Goal: Transaction & Acquisition: Purchase product/service

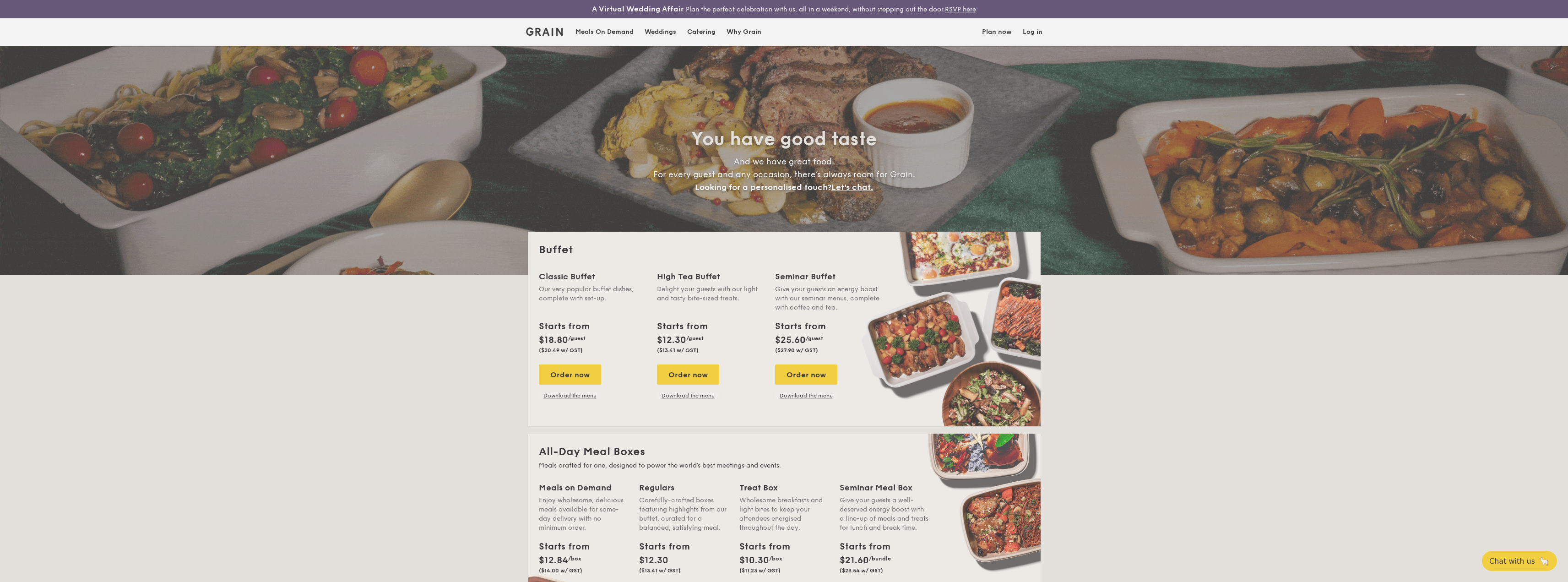
select select
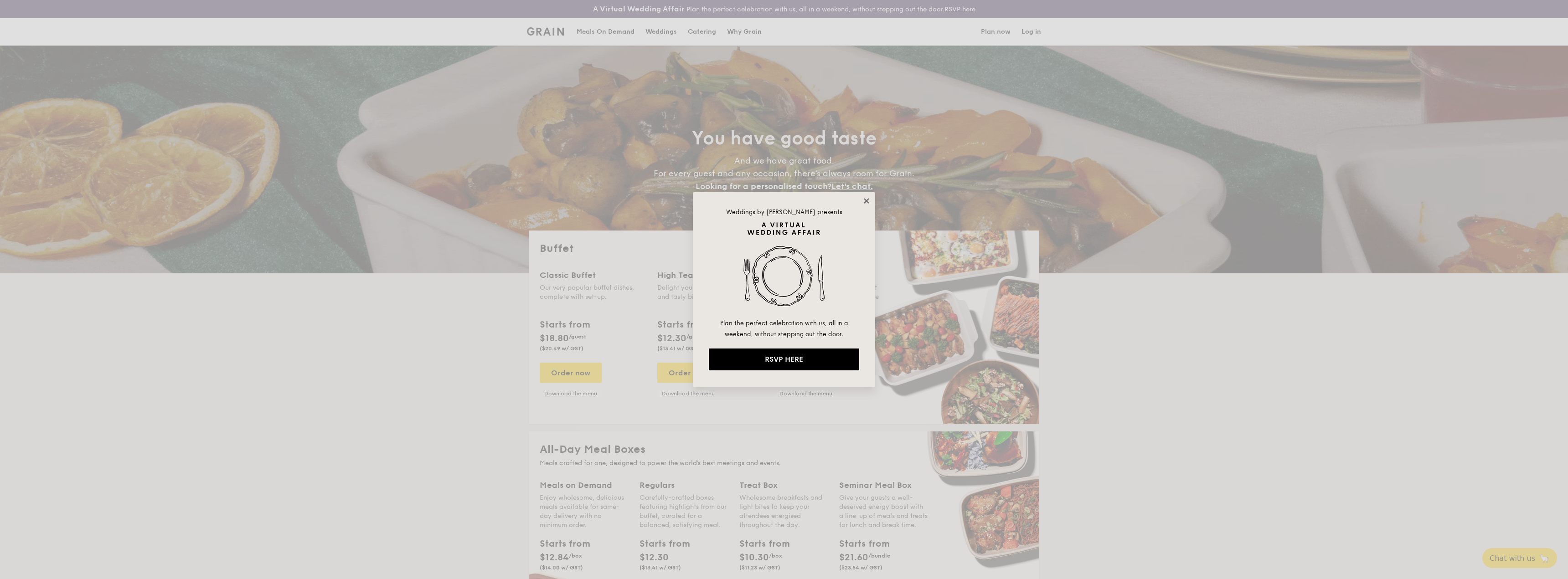
click at [865, 198] on icon at bounding box center [866, 201] width 8 height 8
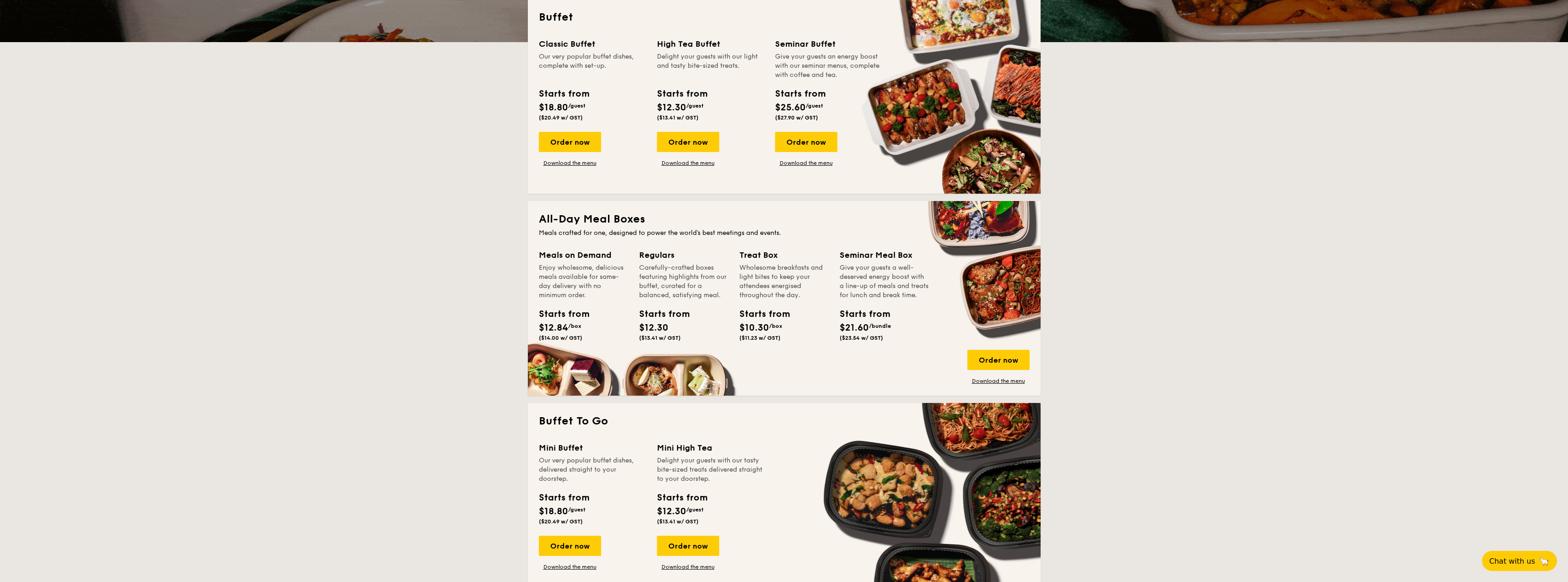
scroll to position [183, 0]
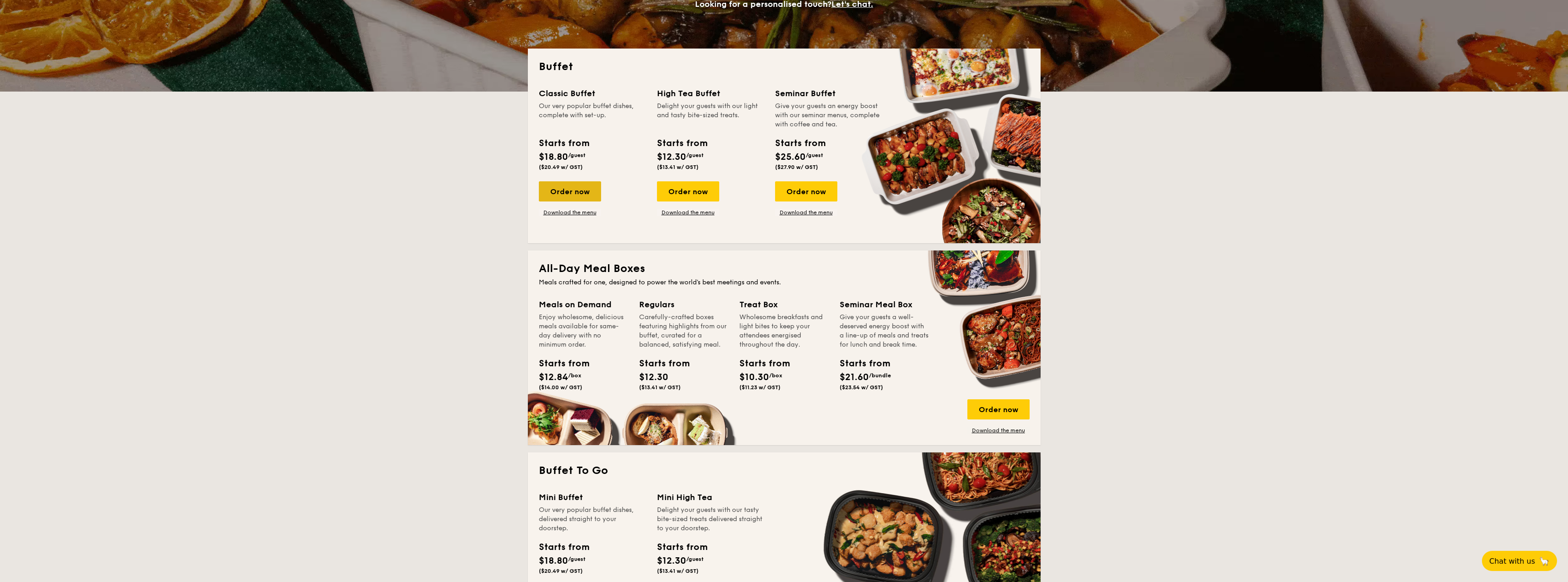
click at [575, 194] on div "Order now" at bounding box center [570, 191] width 62 height 20
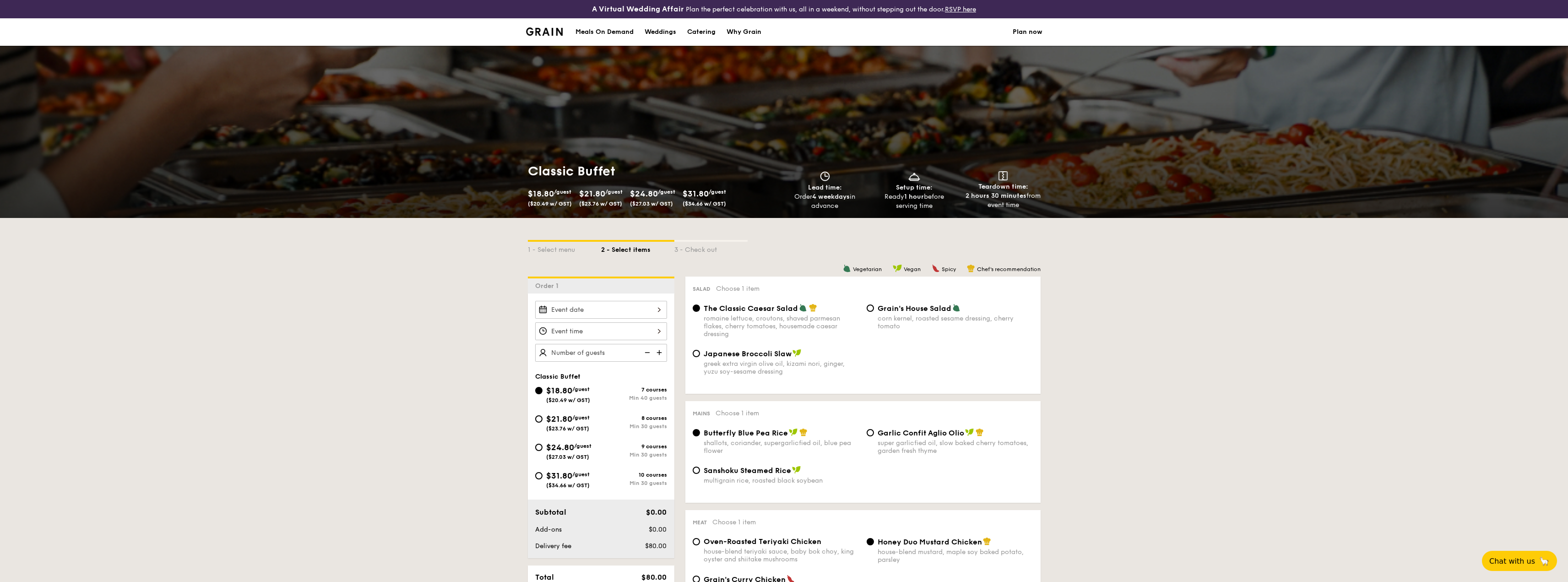
click at [659, 352] on img at bounding box center [660, 352] width 13 height 17
click at [646, 350] on img at bounding box center [646, 352] width 13 height 17
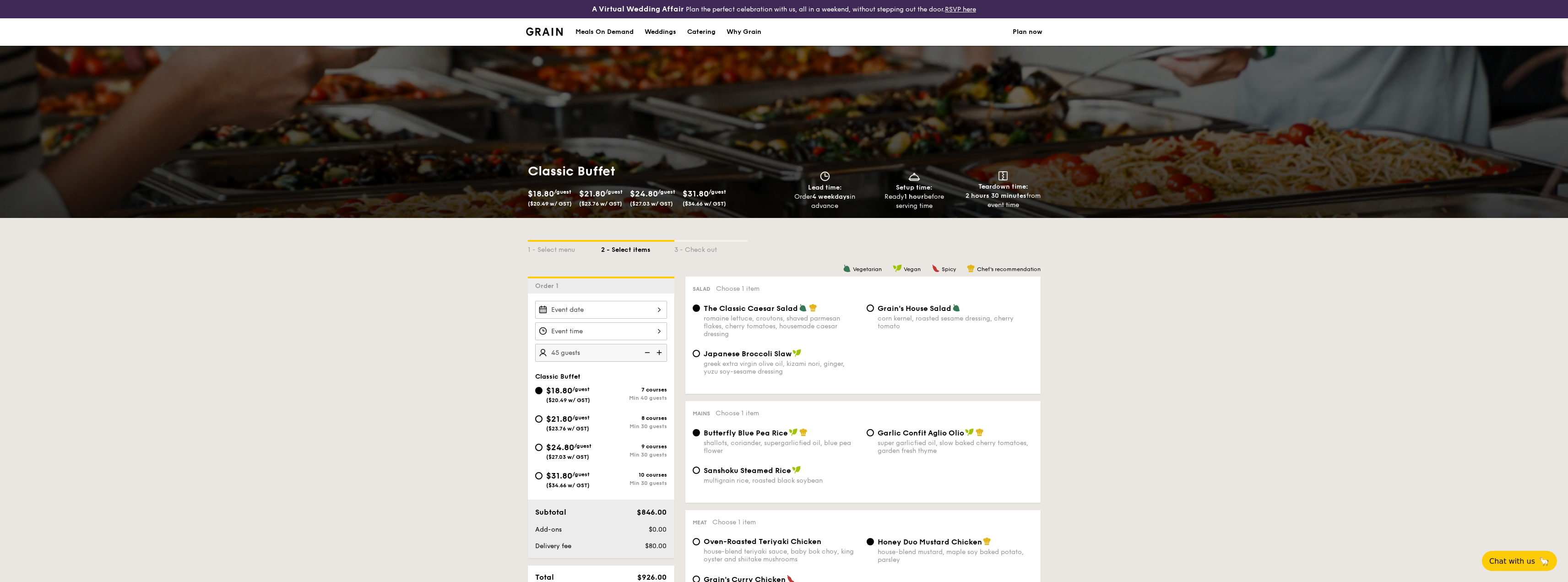
type input "40 guests"
click at [646, 350] on img at bounding box center [646, 352] width 13 height 17
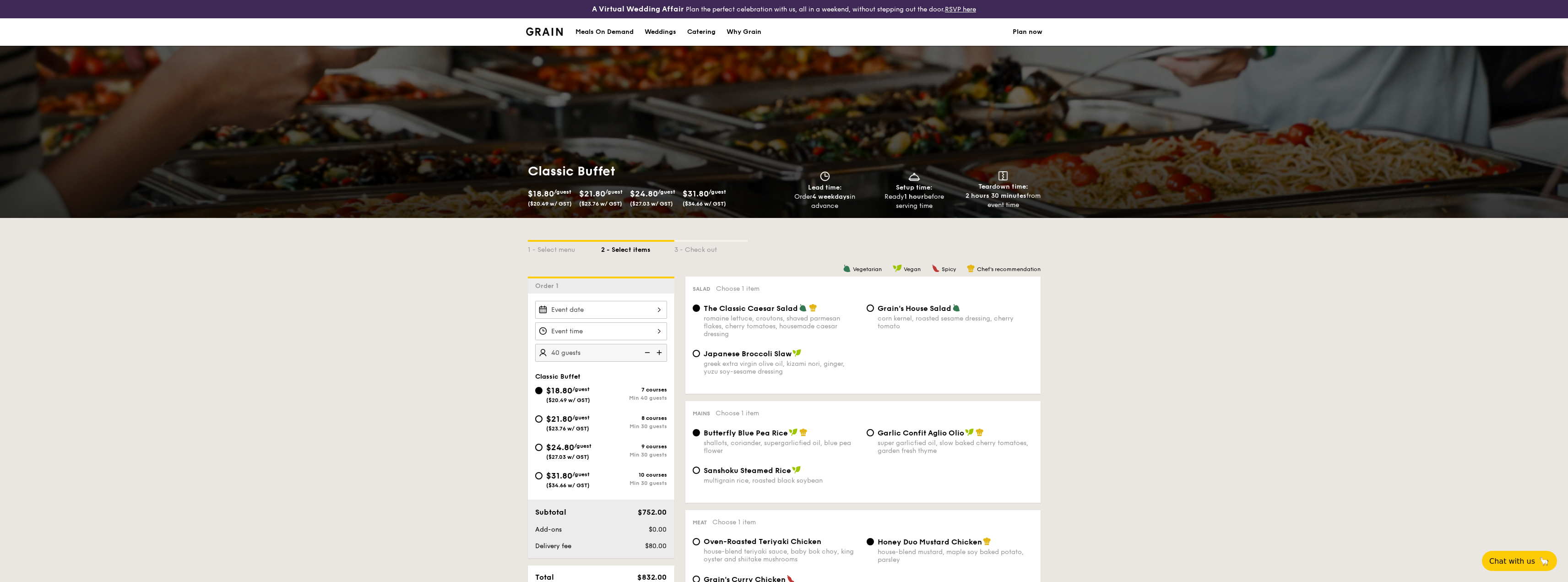
select select
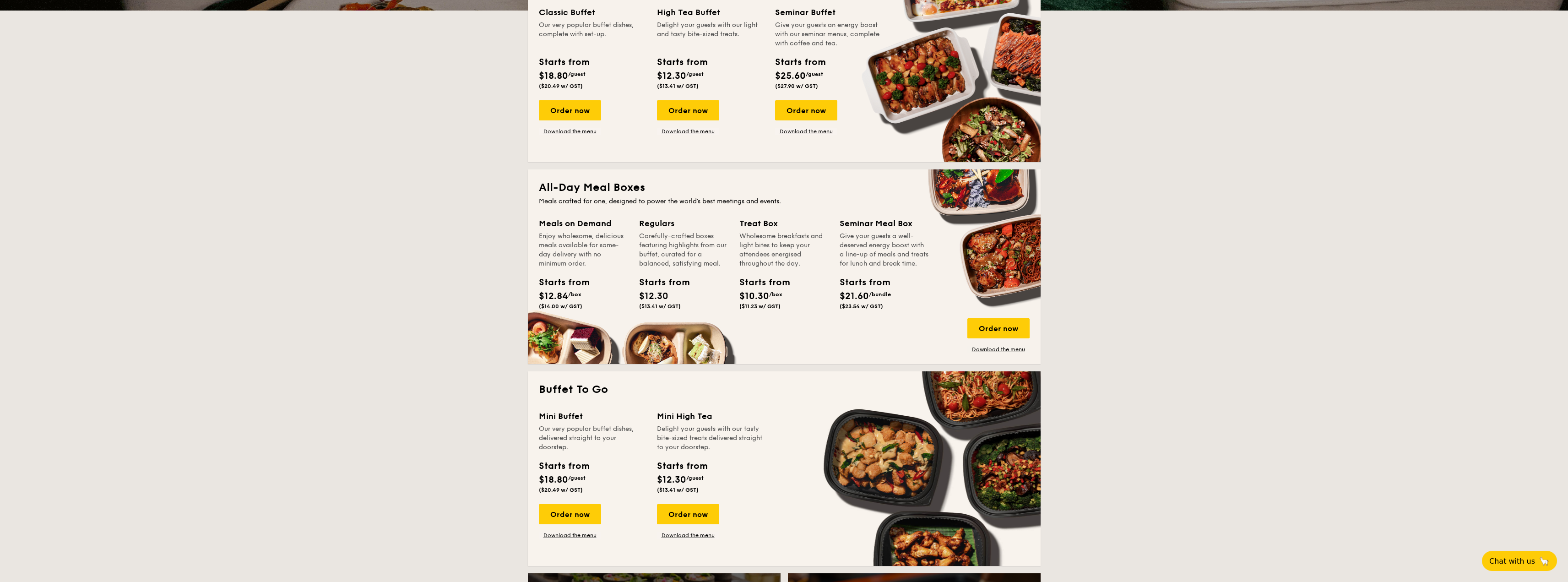
scroll to position [493, 0]
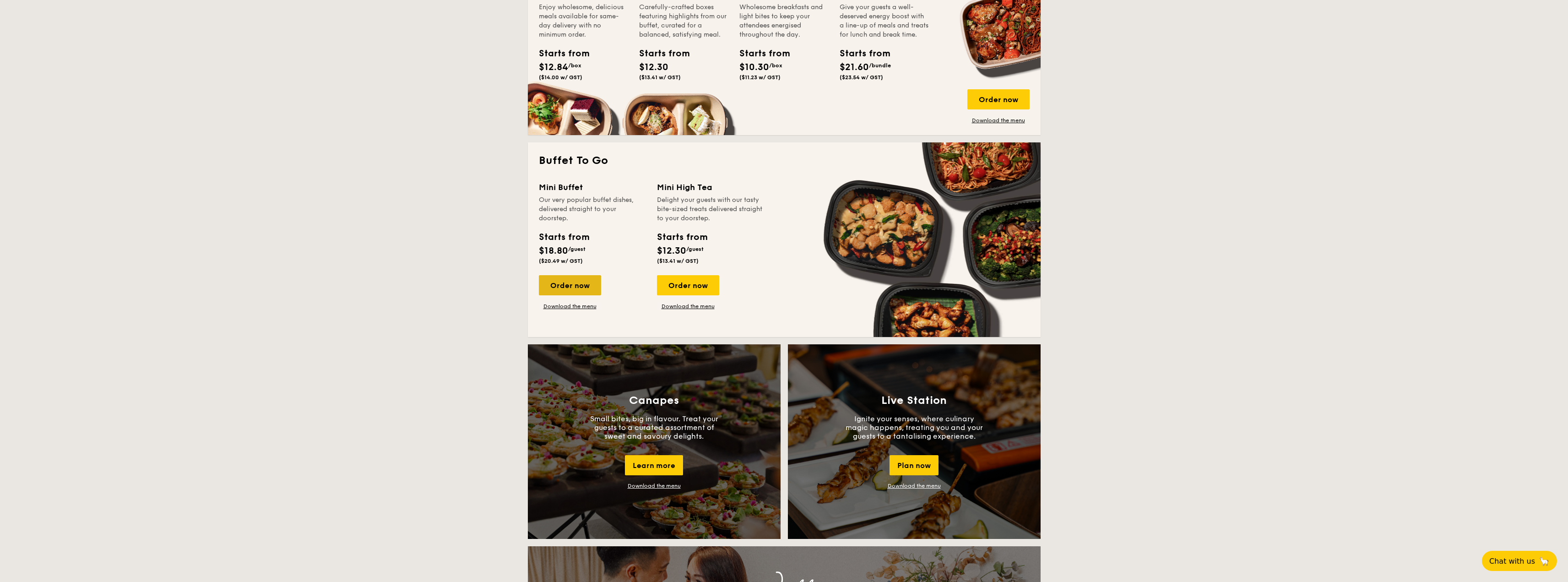
click at [579, 287] on div "Order now" at bounding box center [570, 285] width 62 height 20
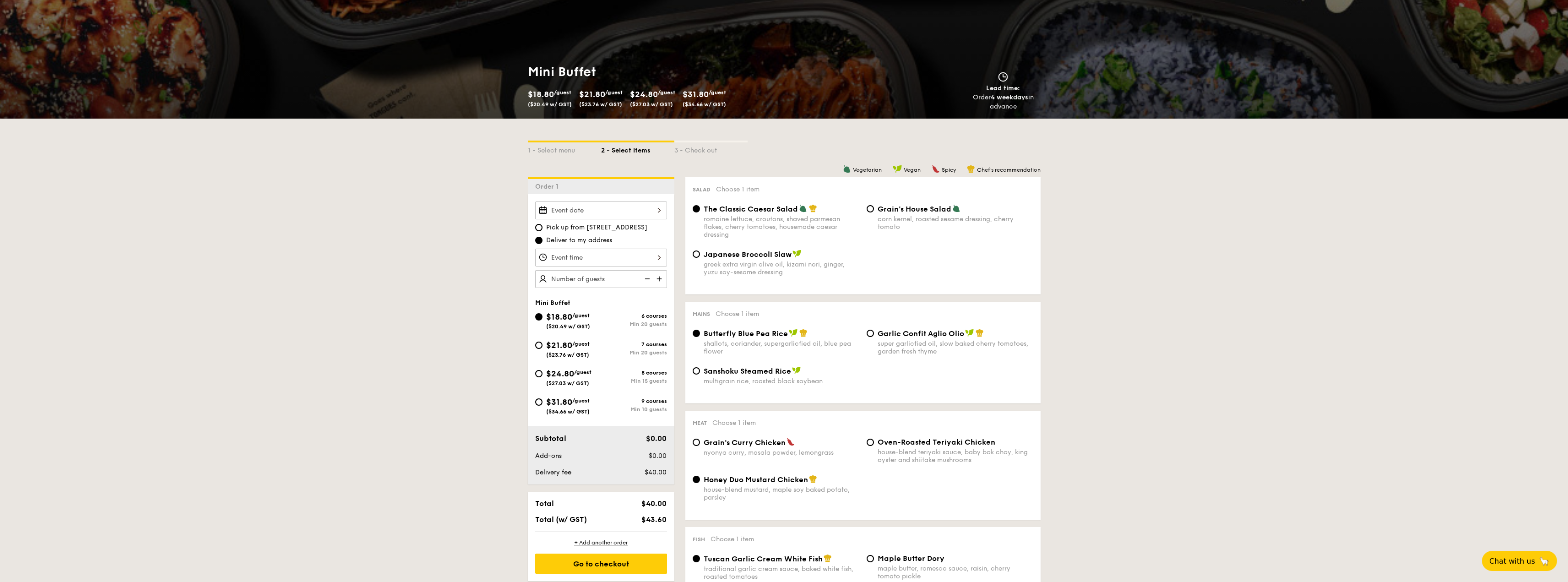
scroll to position [92, 0]
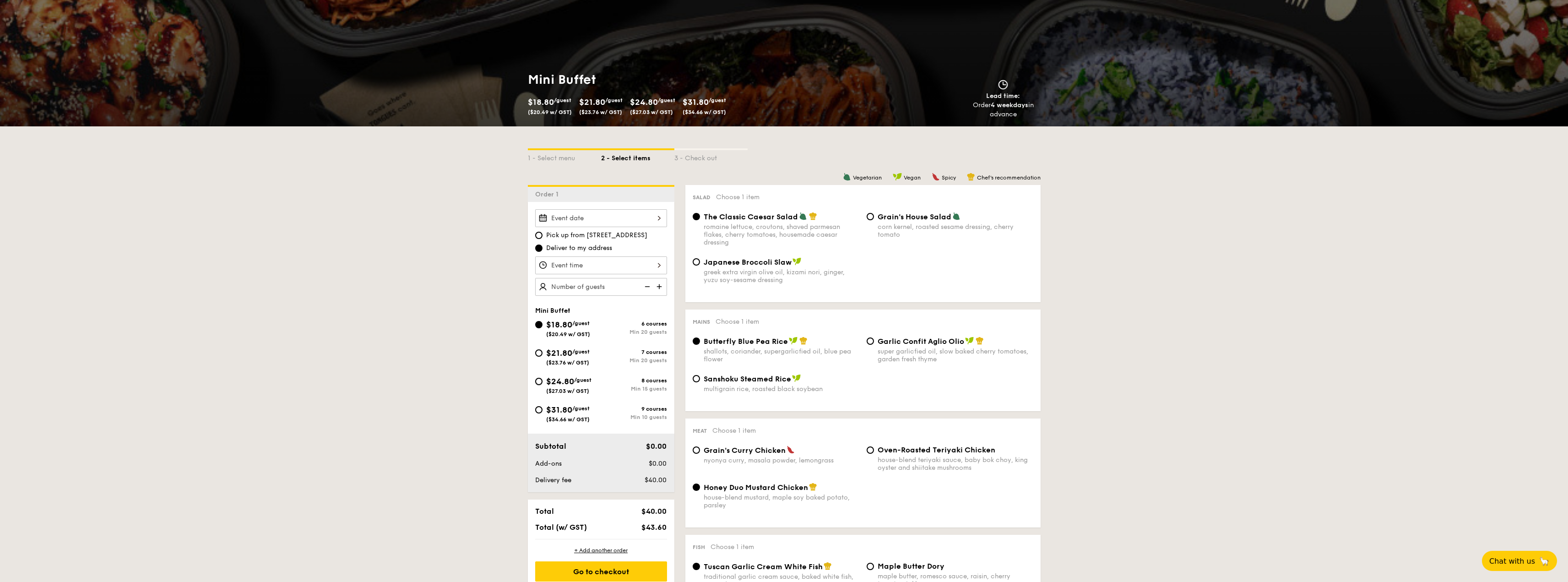
drag, startPoint x: 541, startPoint y: 381, endPoint x: 556, endPoint y: 382, distance: 15.0
click at [541, 381] on input "$24.80 /guest ($27.03 w/ GST) 8 courses Min 15 guests" at bounding box center [538, 381] width 7 height 7
radio input "true"
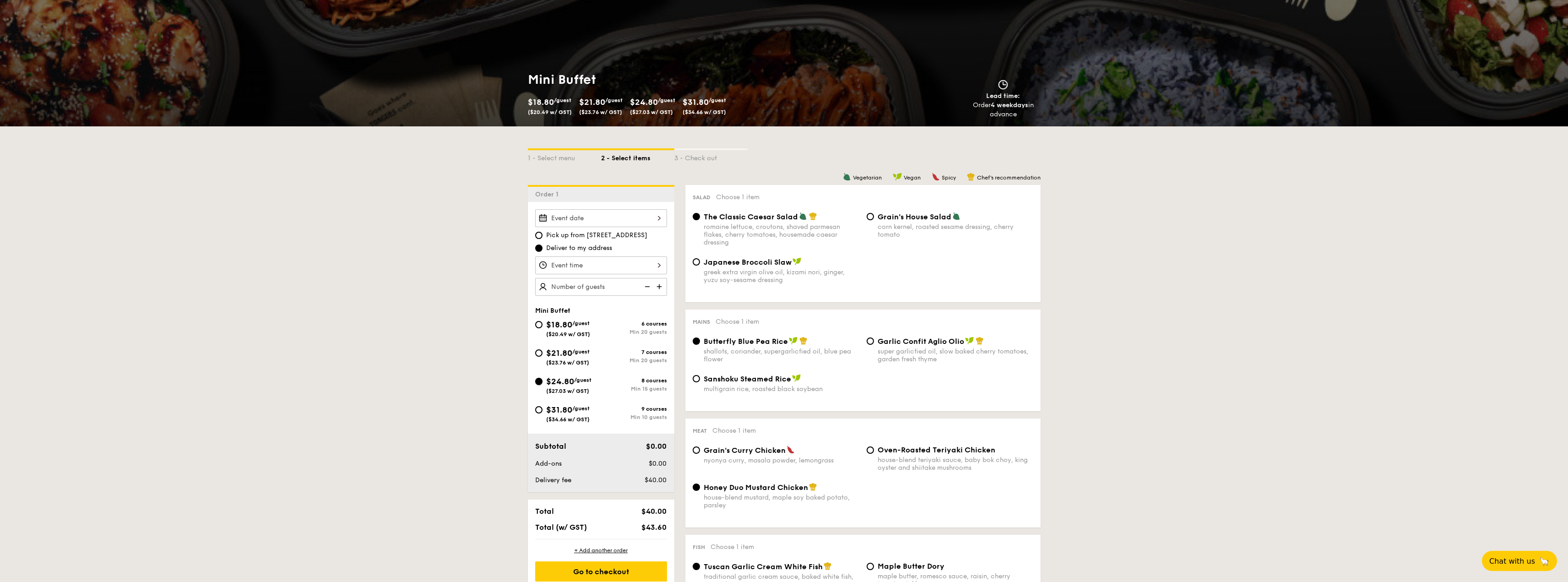
radio input "false"
radio input "true"
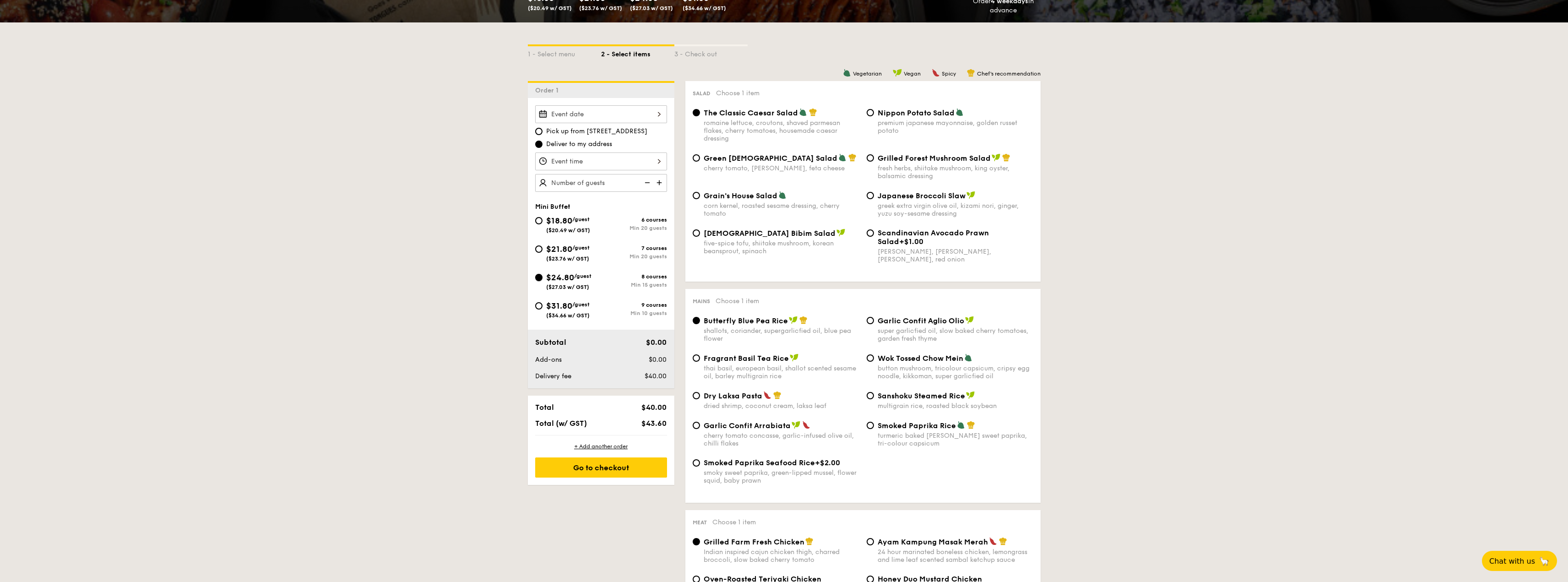
scroll to position [138, 0]
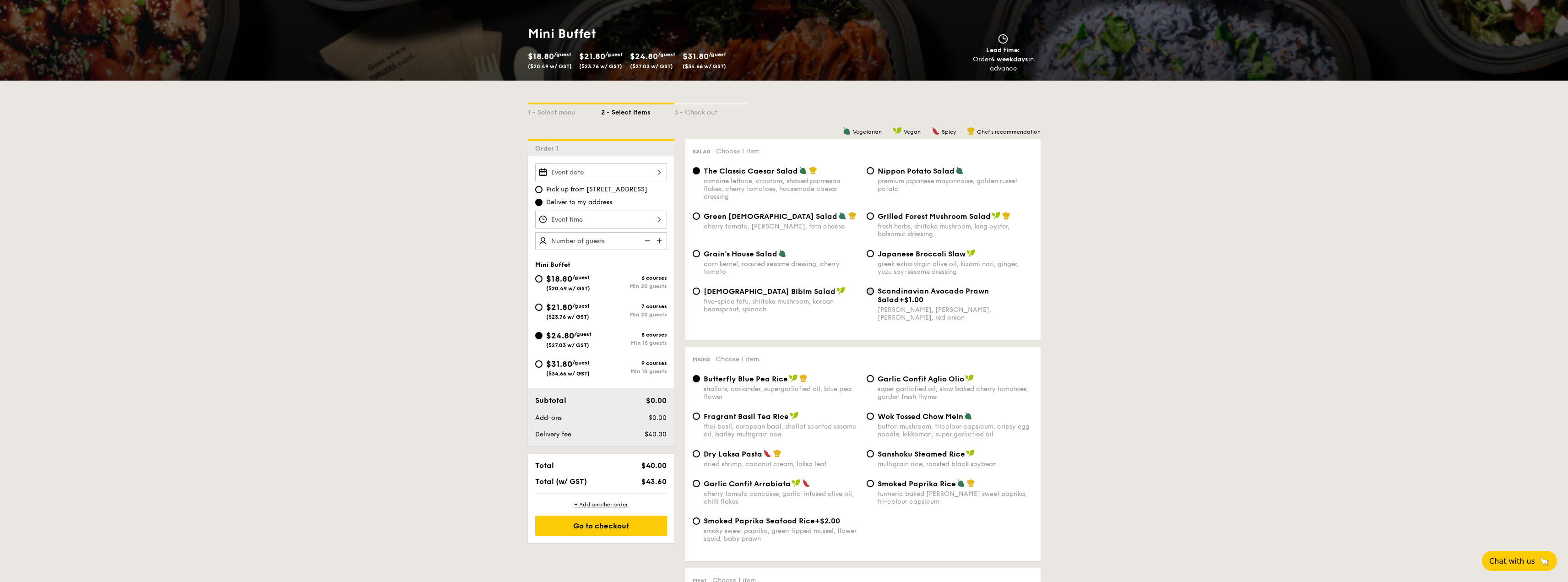
click at [872, 293] on input "Scandinavian Avocado Prawn Salad +$1.00 virgin [PERSON_NAME] dressing, dijon mu…" at bounding box center [870, 291] width 7 height 7
radio input "true"
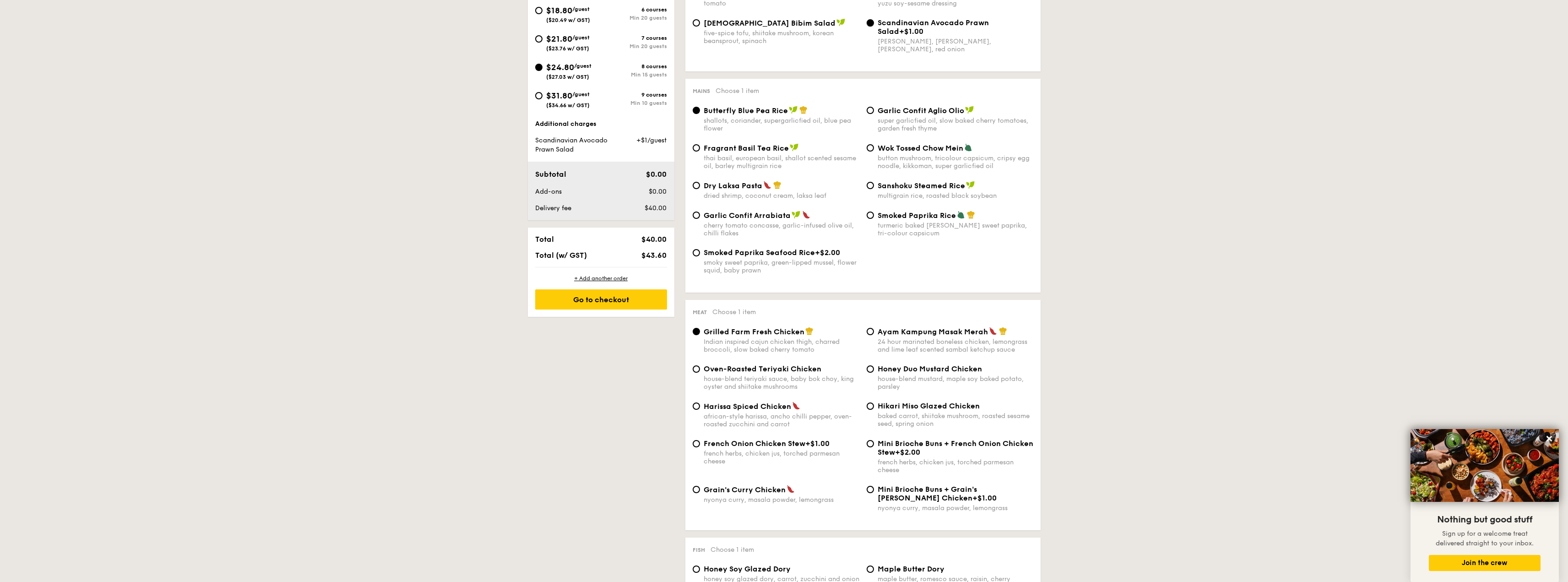
scroll to position [412, 0]
